Goal: Navigation & Orientation: Find specific page/section

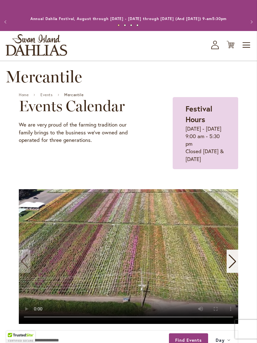
click at [229, 268] on icon "Next slide" at bounding box center [232, 261] width 8 height 14
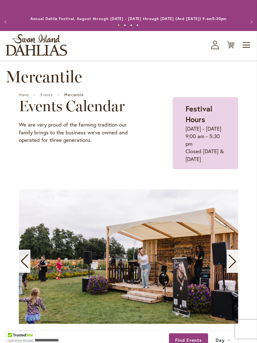
click at [234, 268] on icon "Next slide" at bounding box center [232, 261] width 8 height 14
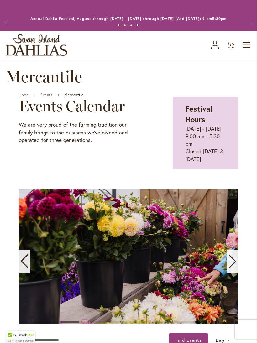
click at [234, 268] on icon "Next slide" at bounding box center [232, 261] width 8 height 14
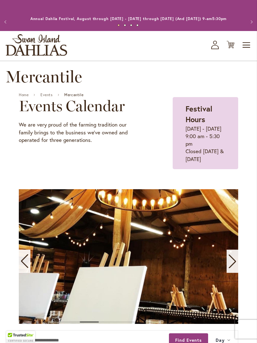
click at [234, 268] on icon "Next slide" at bounding box center [232, 261] width 8 height 14
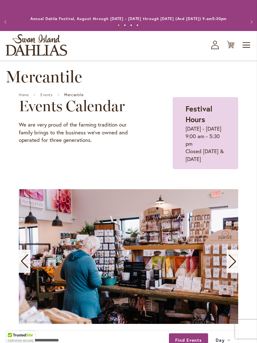
click at [236, 268] on icon "Next slide" at bounding box center [232, 261] width 8 height 14
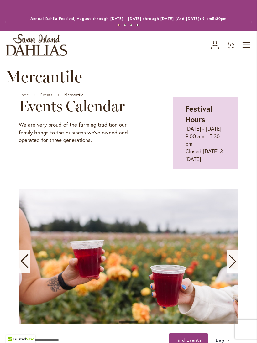
click at [237, 272] on div "Next slide" at bounding box center [232, 261] width 12 height 23
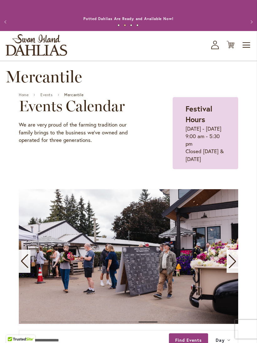
click at [230, 268] on icon "Next slide" at bounding box center [232, 261] width 8 height 14
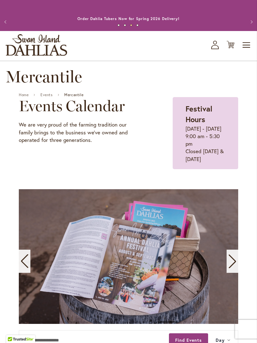
click at [29, 273] on div "Previous slide" at bounding box center [25, 261] width 12 height 23
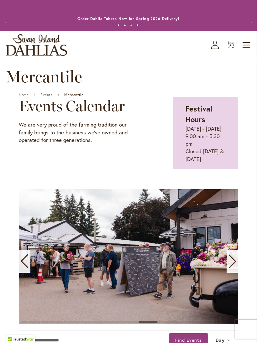
click at [231, 268] on icon "Next slide" at bounding box center [232, 261] width 8 height 14
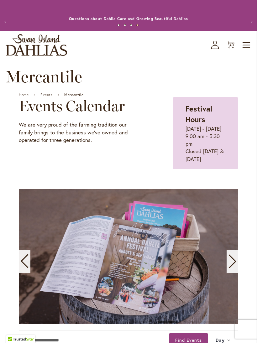
click at [232, 268] on icon "Next slide" at bounding box center [232, 261] width 8 height 14
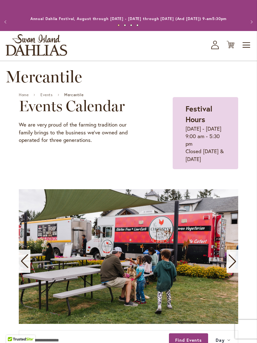
click at [232, 268] on icon "Next slide" at bounding box center [232, 262] width 7 height 14
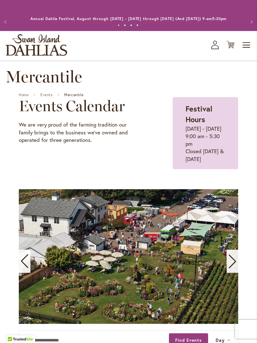
click at [231, 268] on icon "Next slide" at bounding box center [232, 261] width 8 height 14
